Goal: Navigation & Orientation: Find specific page/section

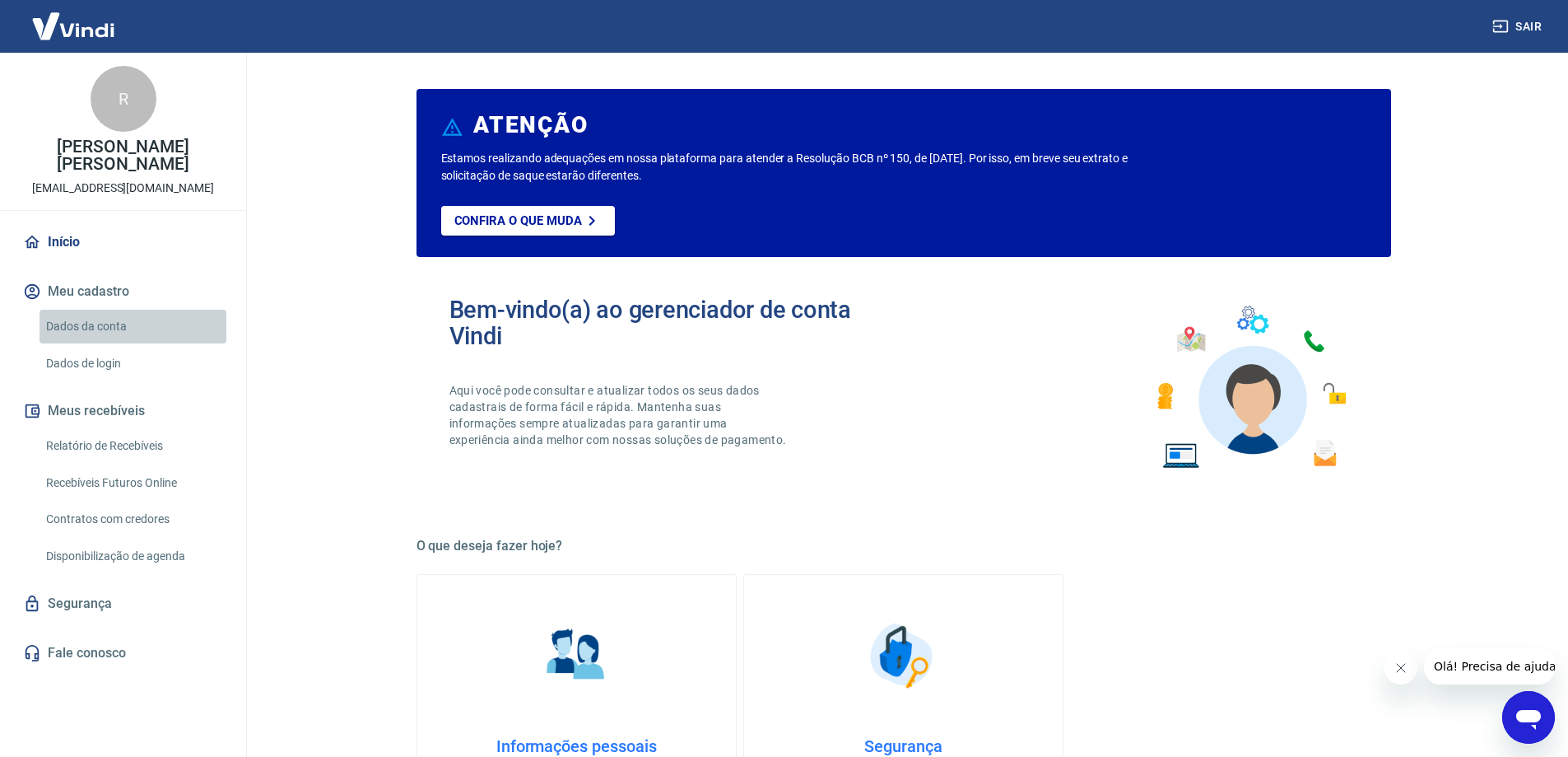
click at [116, 326] on link "Dados da conta" at bounding box center [133, 326] width 187 height 34
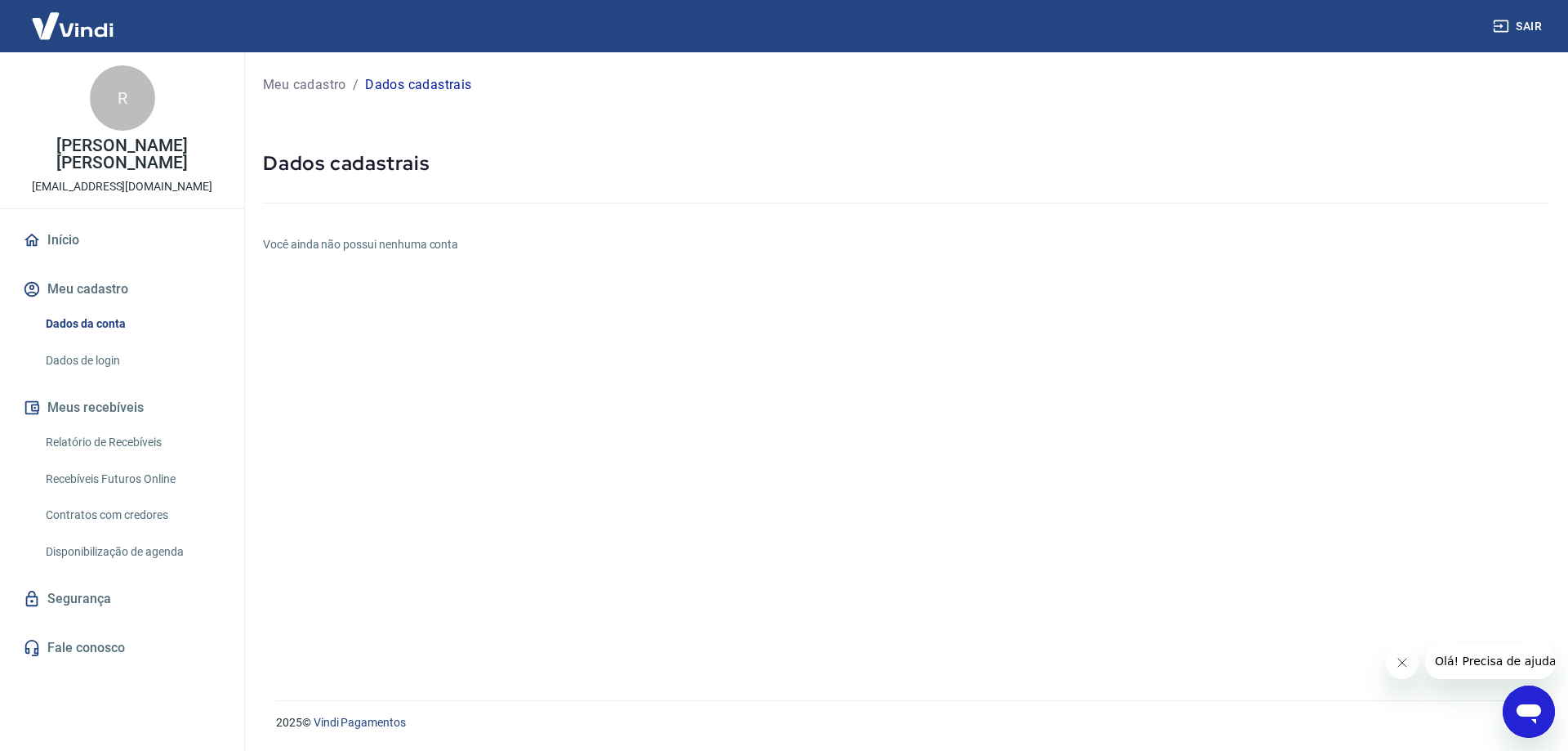
click at [109, 360] on link "Dados de login" at bounding box center [132, 360] width 185 height 33
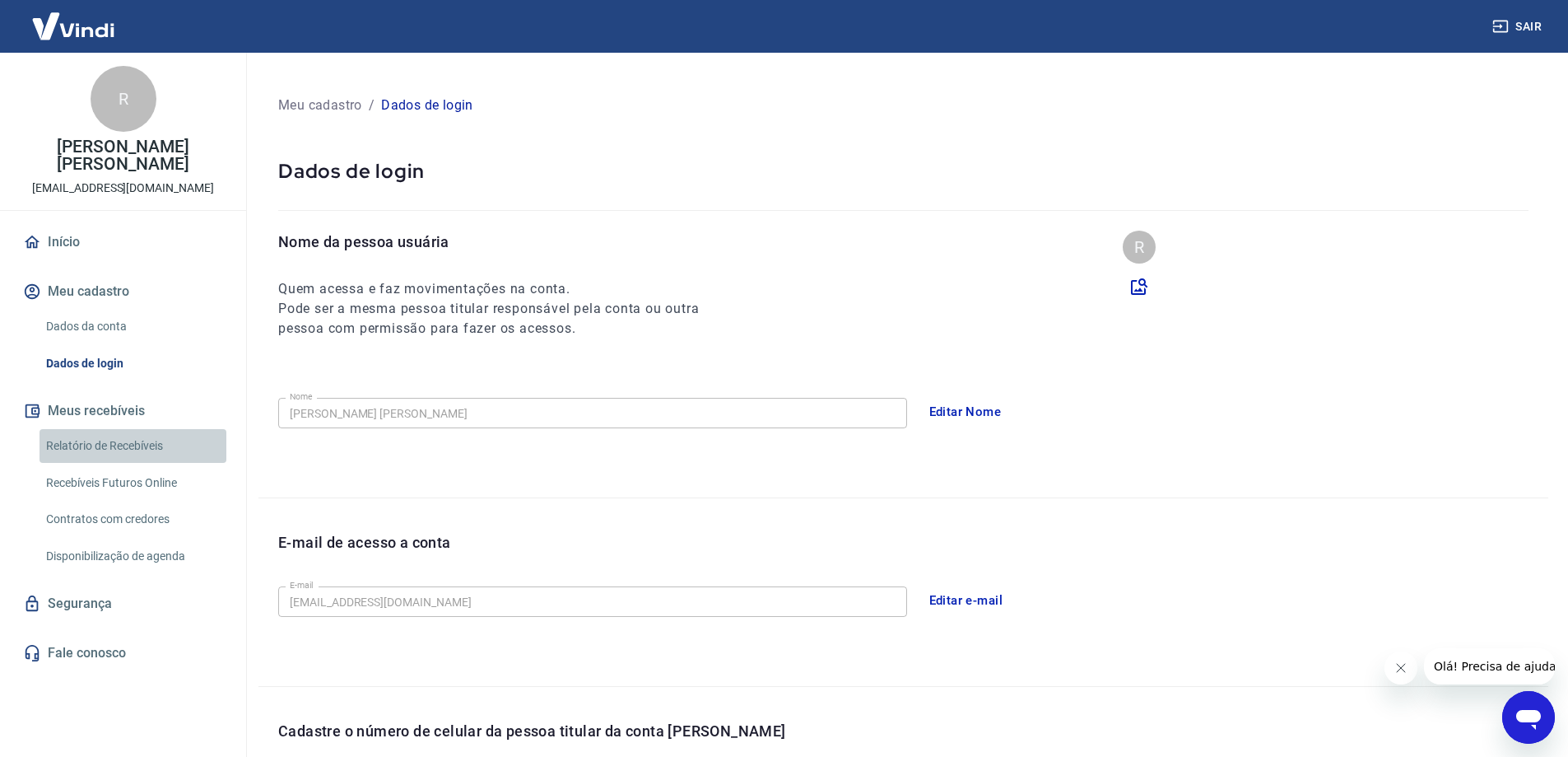
click at [105, 453] on link "Relatório de Recebíveis" at bounding box center [133, 446] width 187 height 34
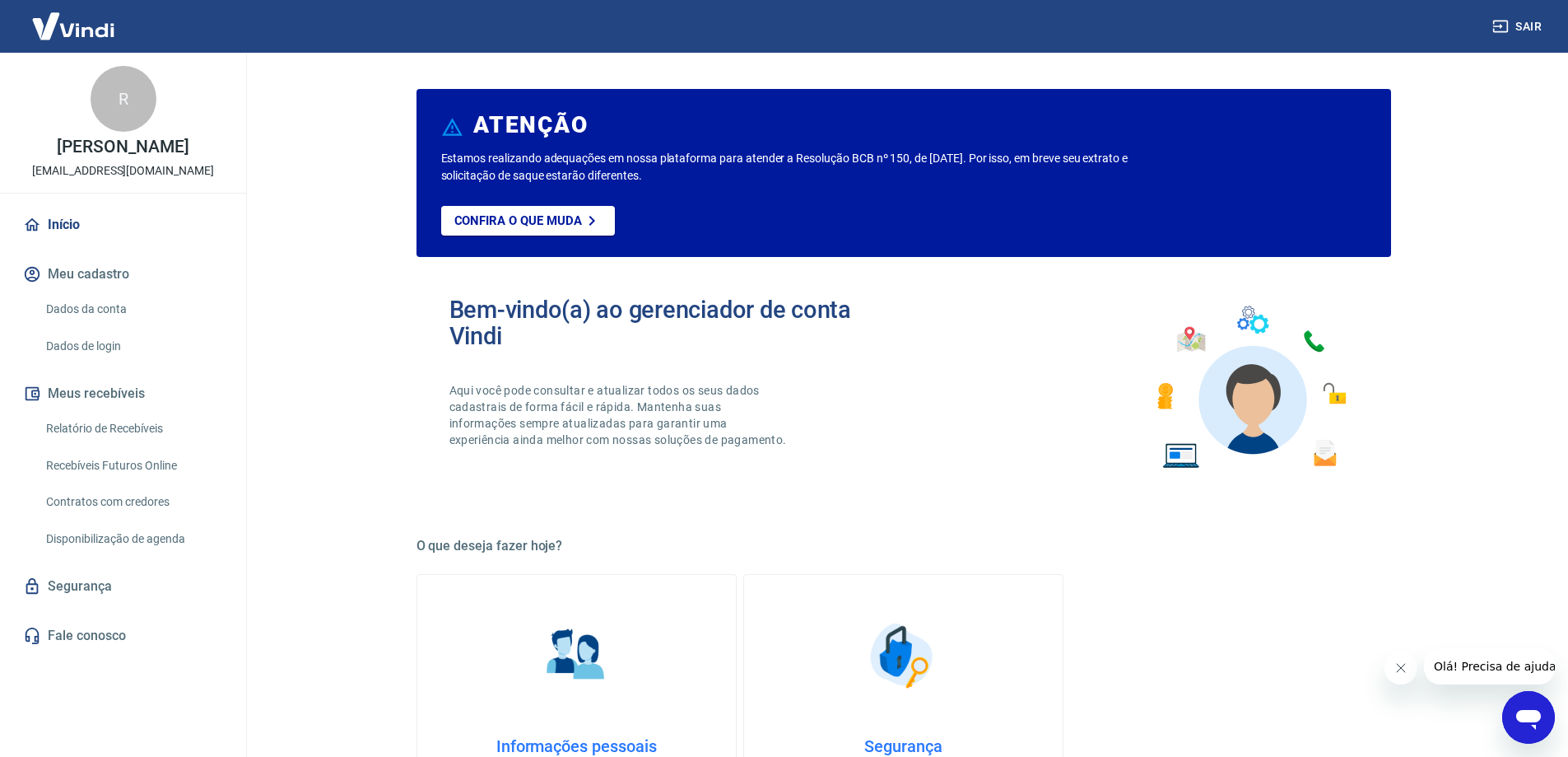
click at [78, 243] on link "Início" at bounding box center [124, 225] width 207 height 36
